Goal: Transaction & Acquisition: Subscribe to service/newsletter

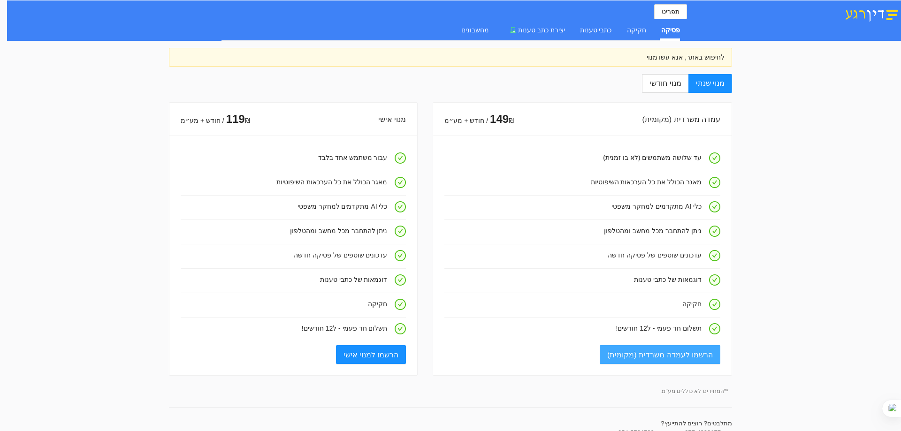
click at [650, 353] on span "הרשמו לעמדה משרדית (מקומית)" at bounding box center [660, 355] width 106 height 12
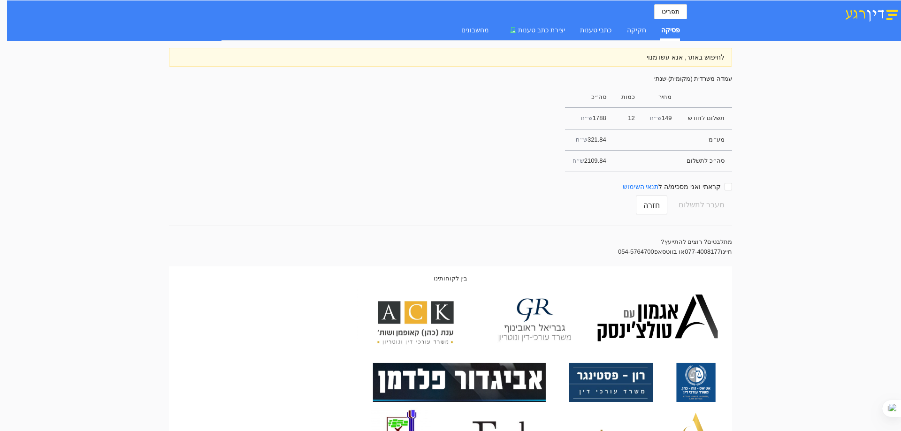
click at [601, 115] on td "1788 ש״ח" at bounding box center [589, 118] width 49 height 21
click at [603, 133] on td "321.84 ש״ח" at bounding box center [589, 139] width 49 height 21
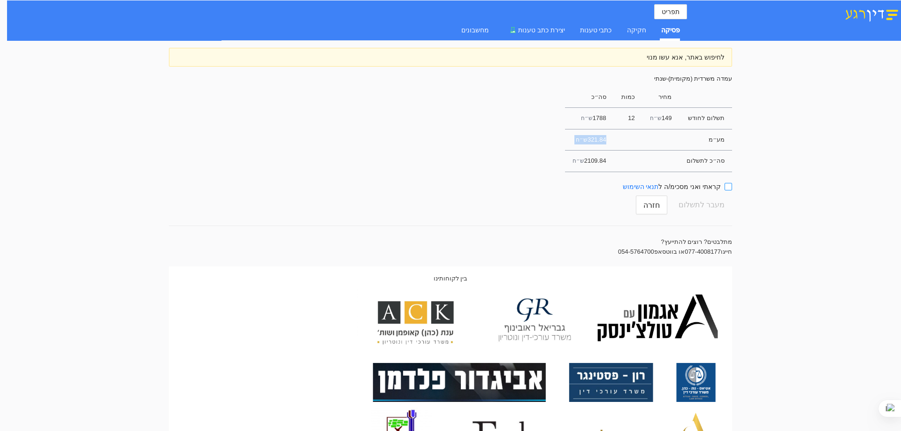
click at [728, 184] on input "קראתי ואני מסכימ/ה ל תנאי השימוש" at bounding box center [729, 187] width 8 height 8
checkbox input "true"
click at [709, 211] on span "מעבר לתשלום" at bounding box center [702, 205] width 46 height 18
